Goal: Information Seeking & Learning: Learn about a topic

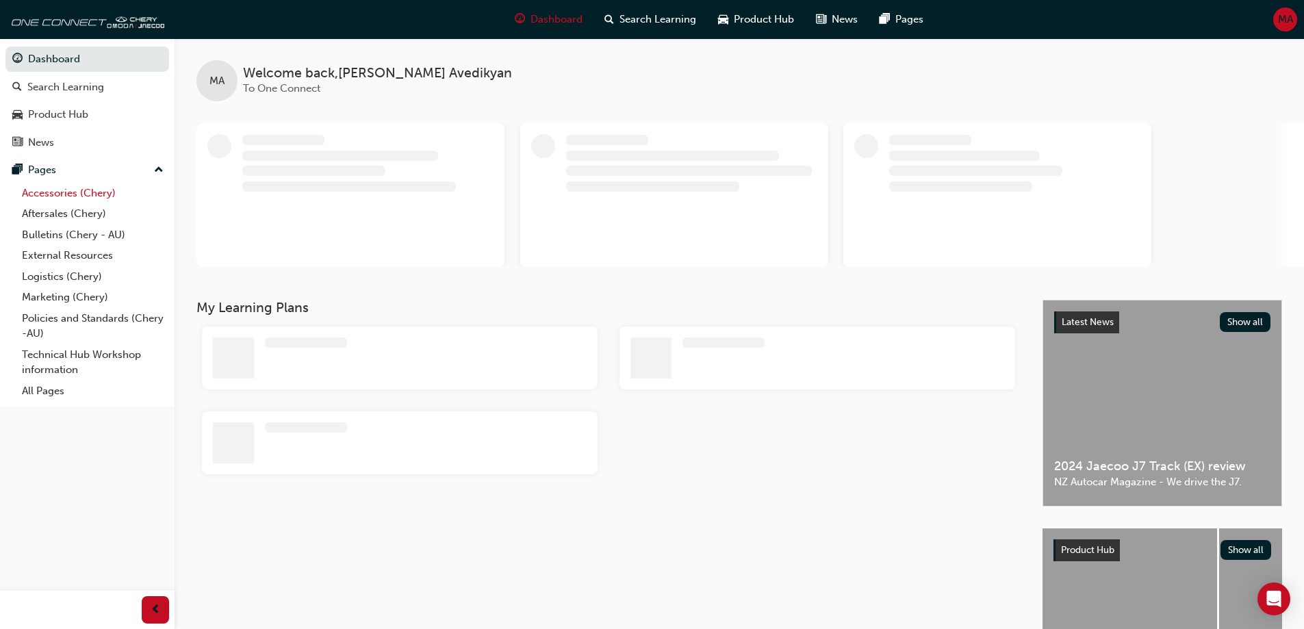
click at [91, 187] on link "Accessories (Chery)" at bounding box center [92, 193] width 153 height 21
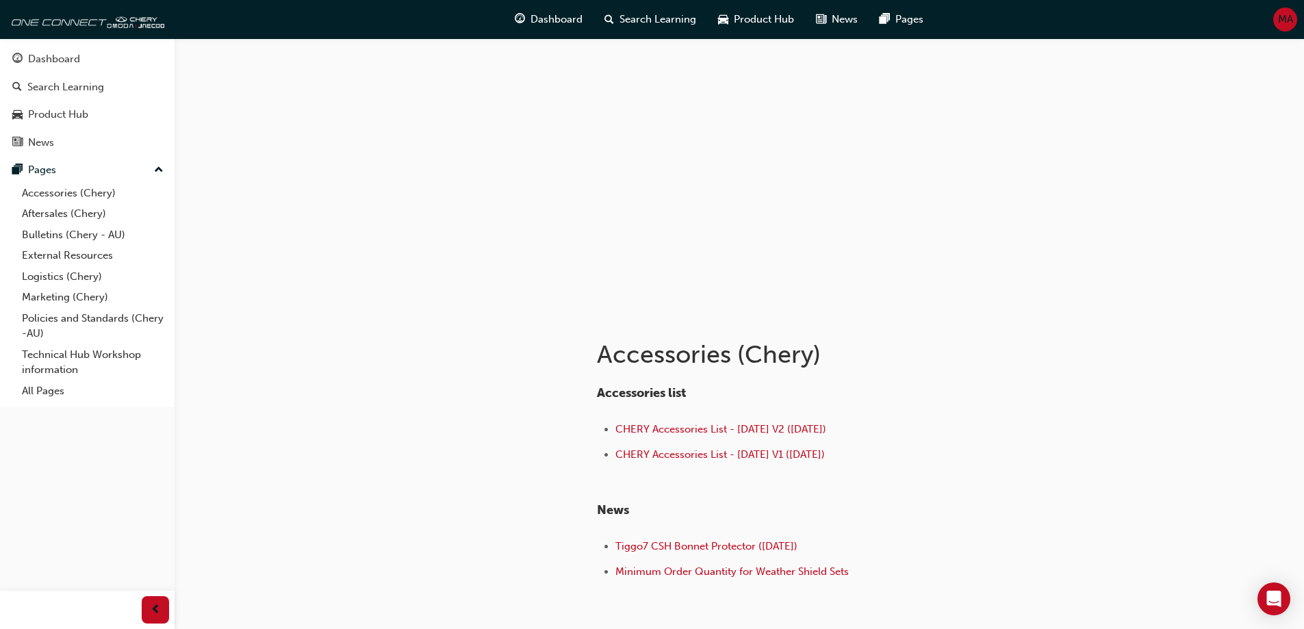
click at [765, 419] on div "Accessories list CHERY Accessories List - Sep 25 V2 (18.09.25) CHERY Accessorie…" at bounding box center [819, 484] width 445 height 197
click at [766, 426] on span "CHERY Accessories List - Sep 25 V2 (18.09.25)" at bounding box center [720, 429] width 211 height 12
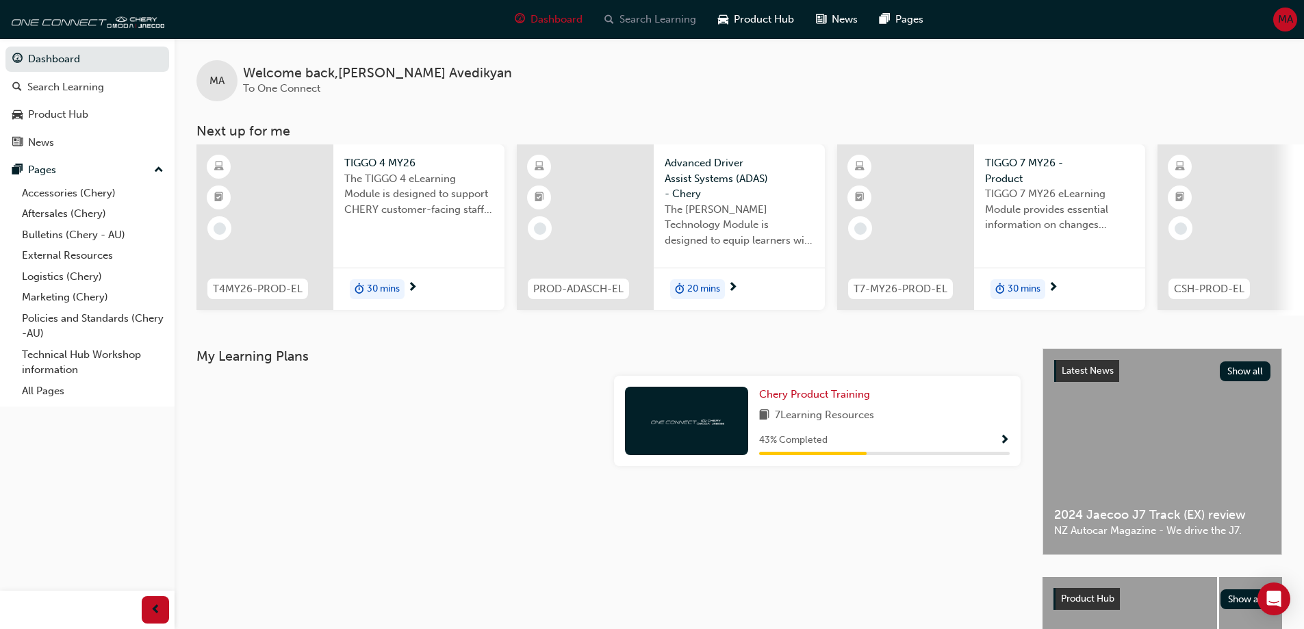
click at [646, 16] on span "Search Learning" at bounding box center [657, 20] width 77 height 16
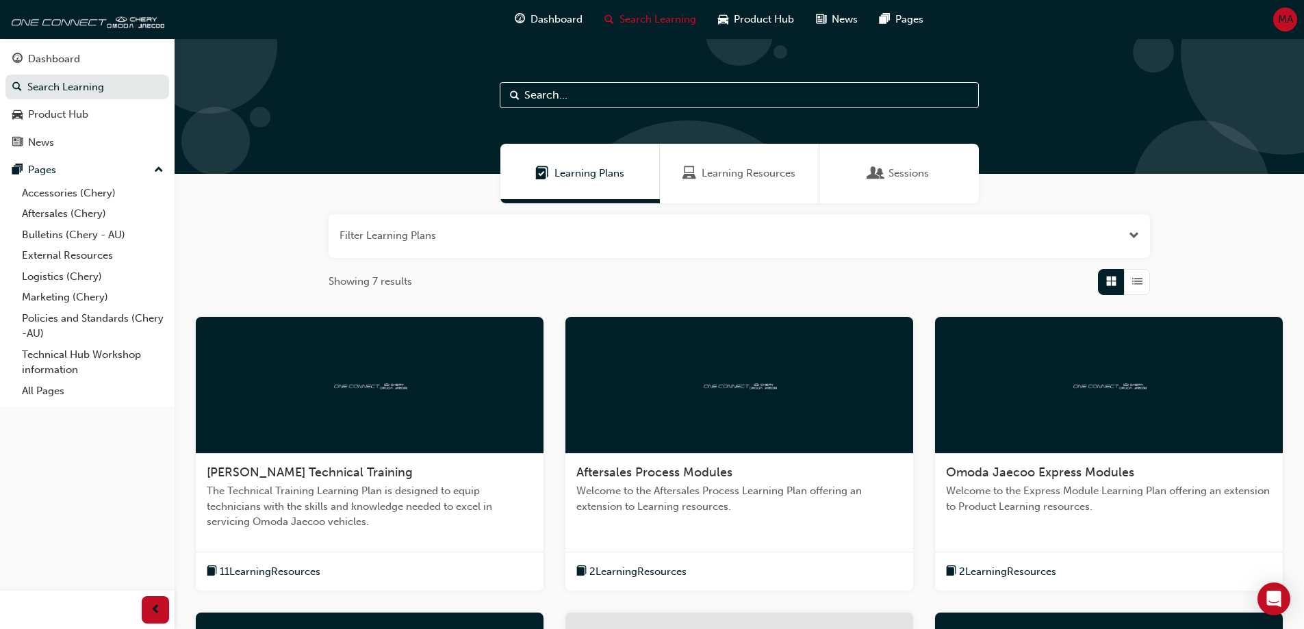
click at [610, 94] on input "text" at bounding box center [739, 95] width 479 height 26
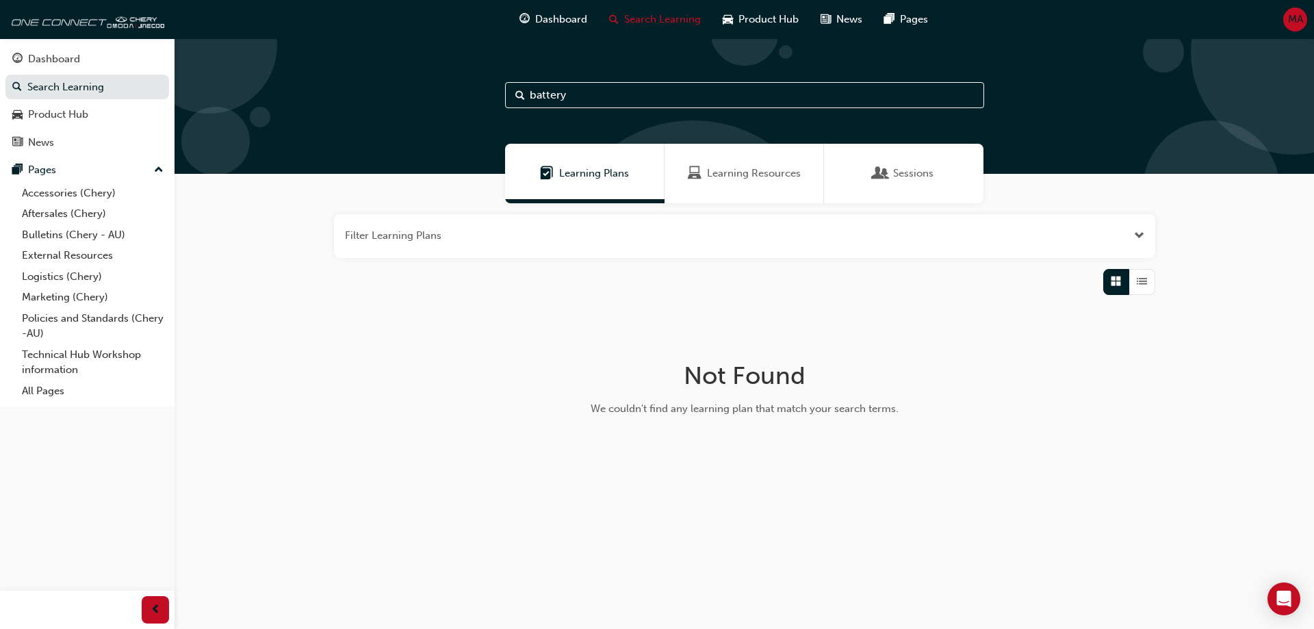
type input "battery"
click at [89, 89] on link "Search Learning" at bounding box center [87, 87] width 164 height 25
click at [79, 106] on div "Product Hub" at bounding box center [87, 114] width 150 height 17
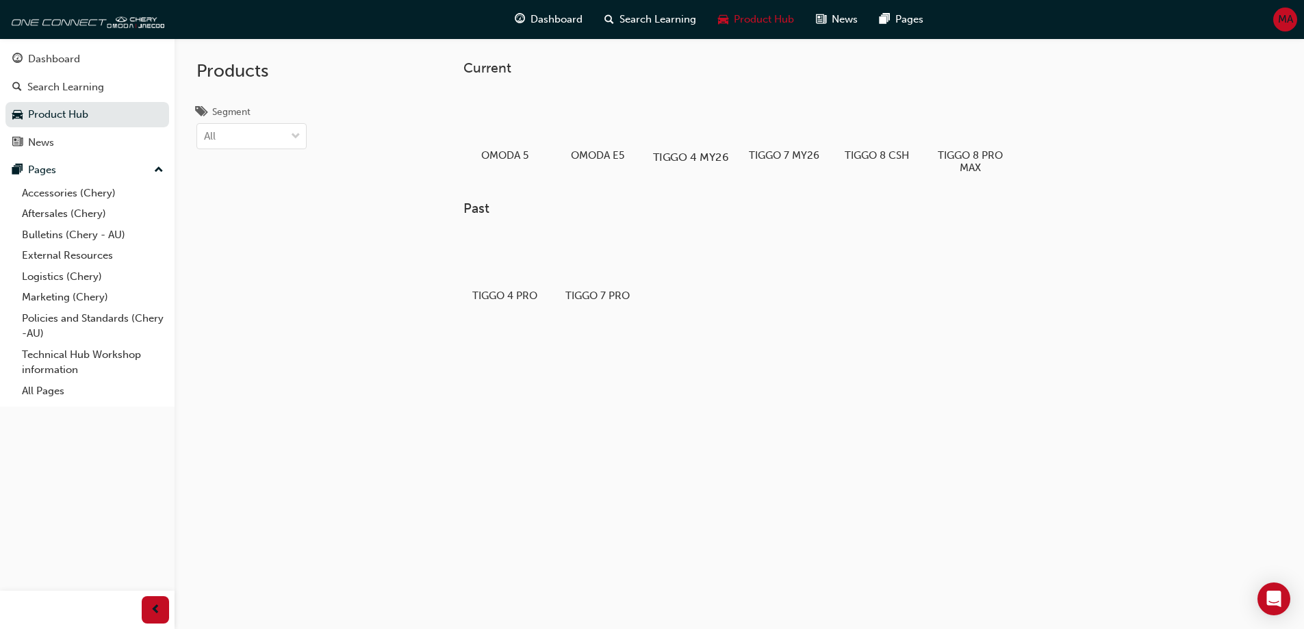
click at [687, 107] on div at bounding box center [690, 117] width 76 height 55
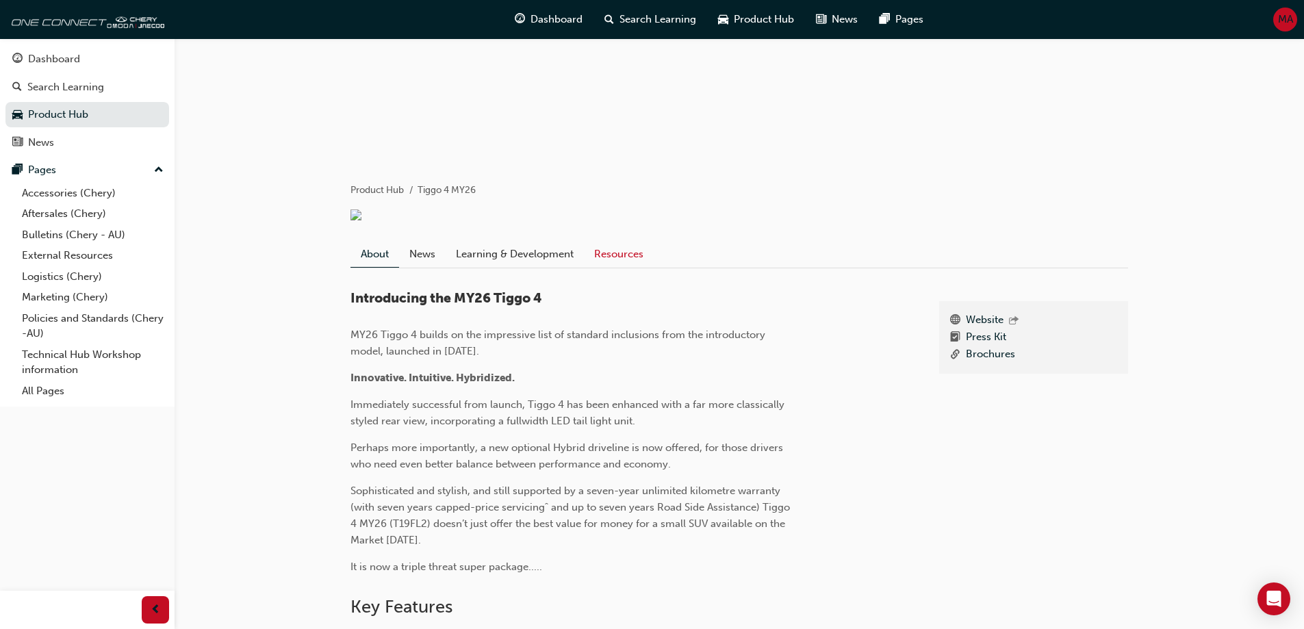
scroll to position [146, 0]
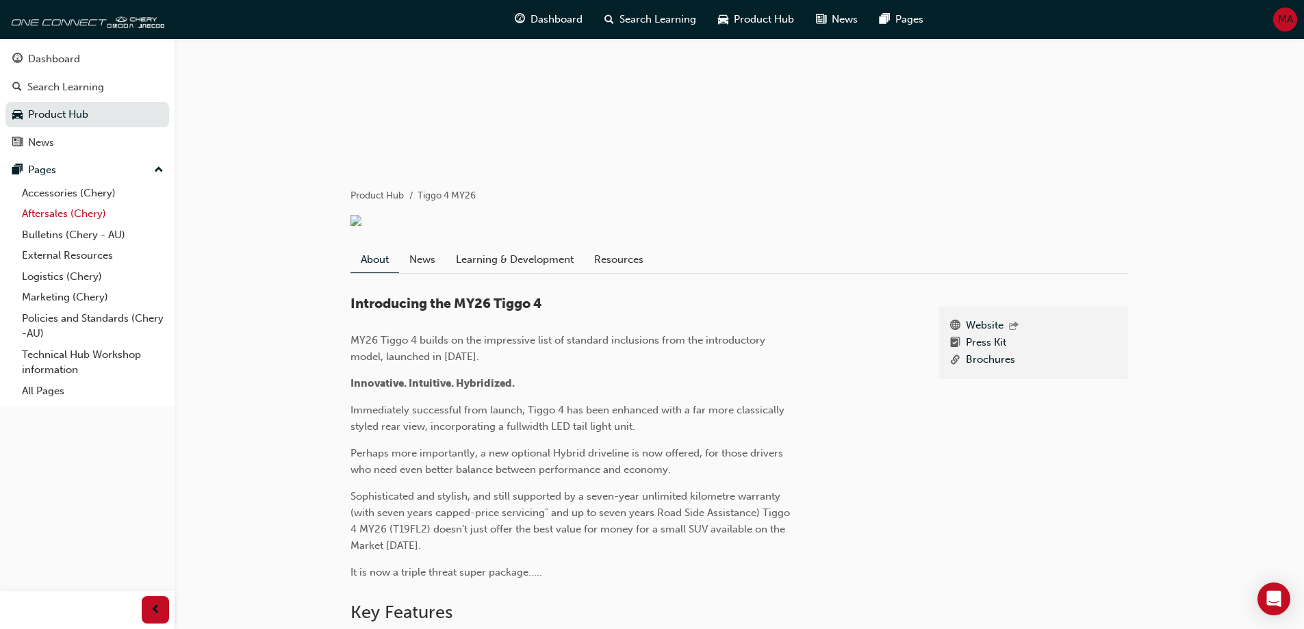
click at [86, 211] on link "Aftersales (Chery)" at bounding box center [92, 213] width 153 height 21
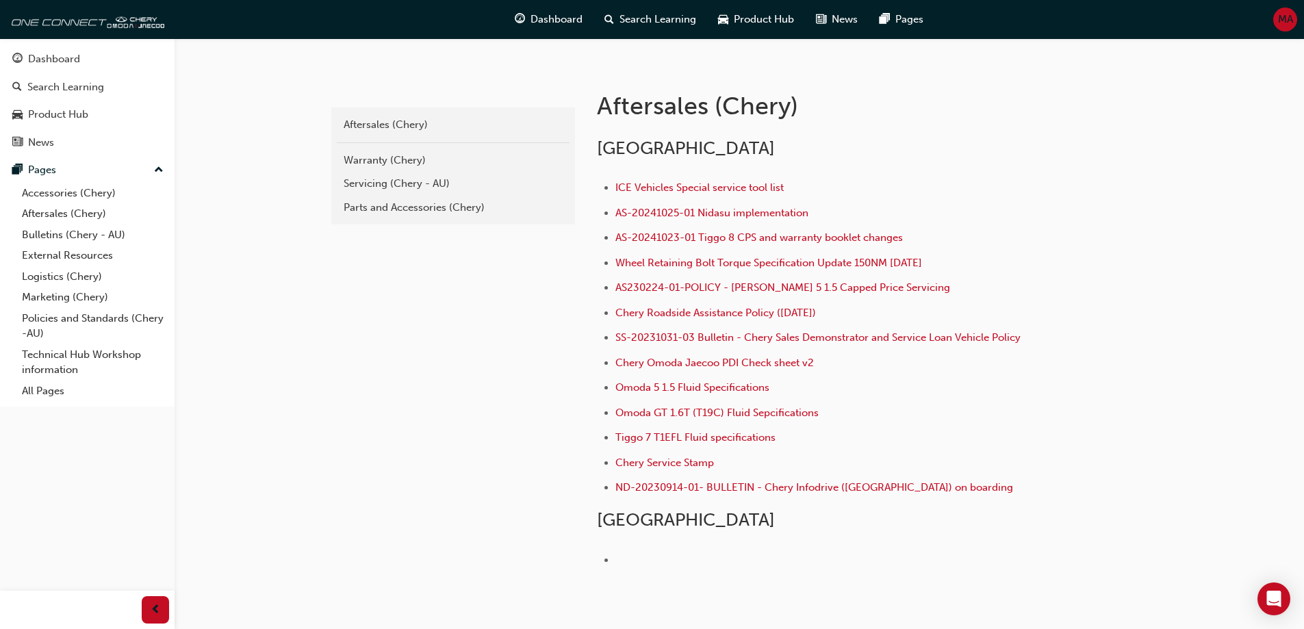
scroll to position [199, 0]
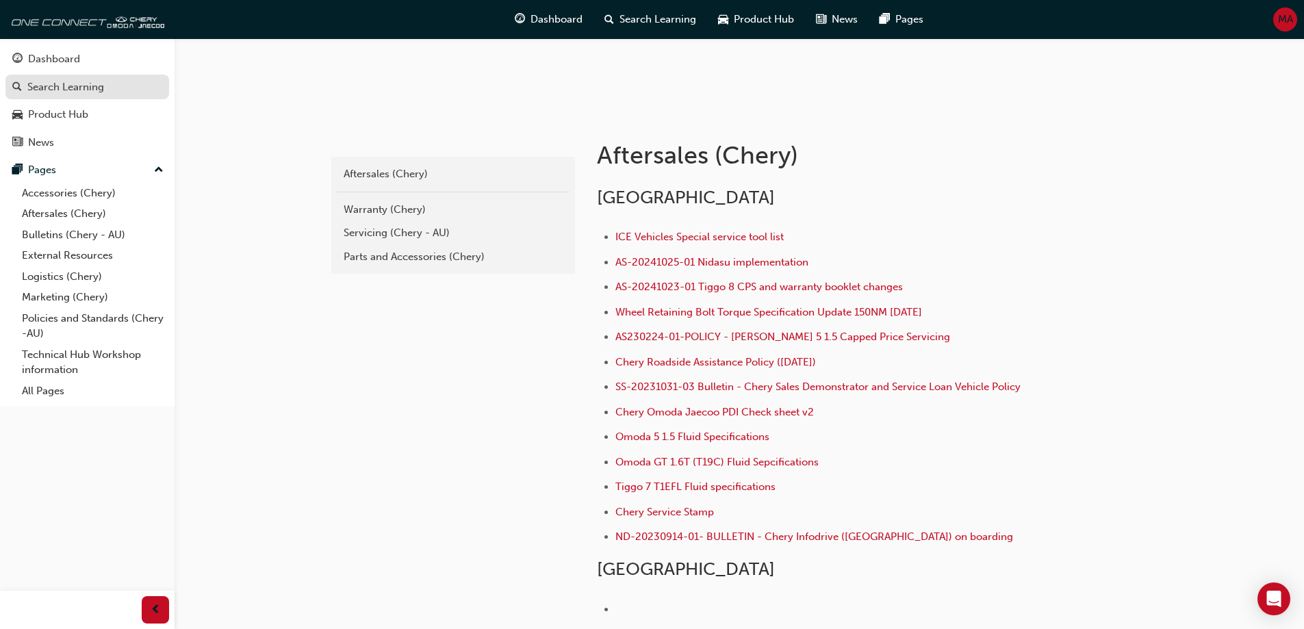
click at [71, 92] on div "Search Learning" at bounding box center [65, 87] width 77 height 16
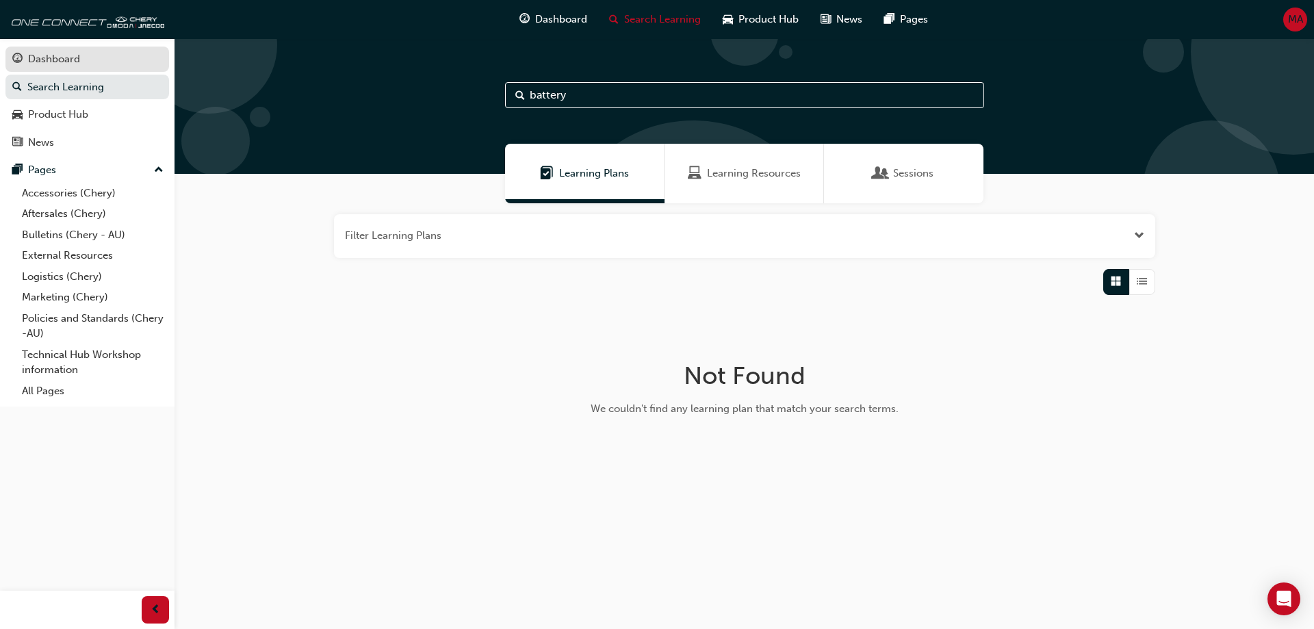
click at [71, 54] on div "Dashboard" at bounding box center [54, 59] width 52 height 16
